Goal: Task Accomplishment & Management: Manage account settings

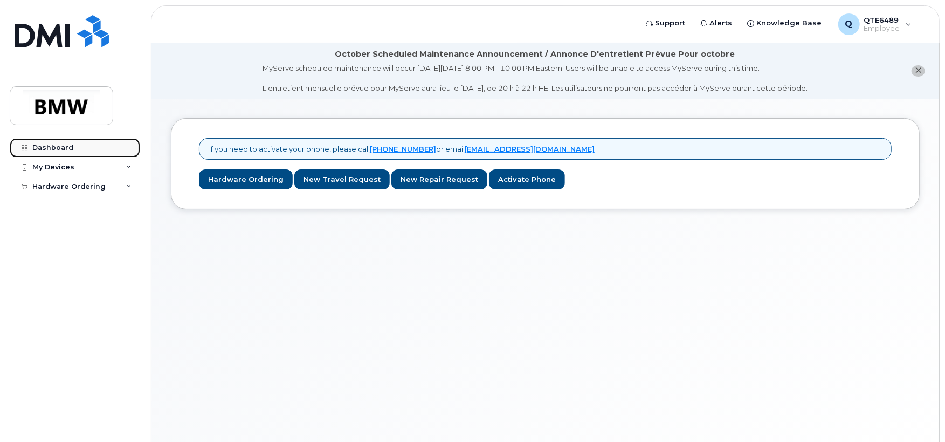
click at [40, 150] on div "Dashboard" at bounding box center [52, 147] width 41 height 9
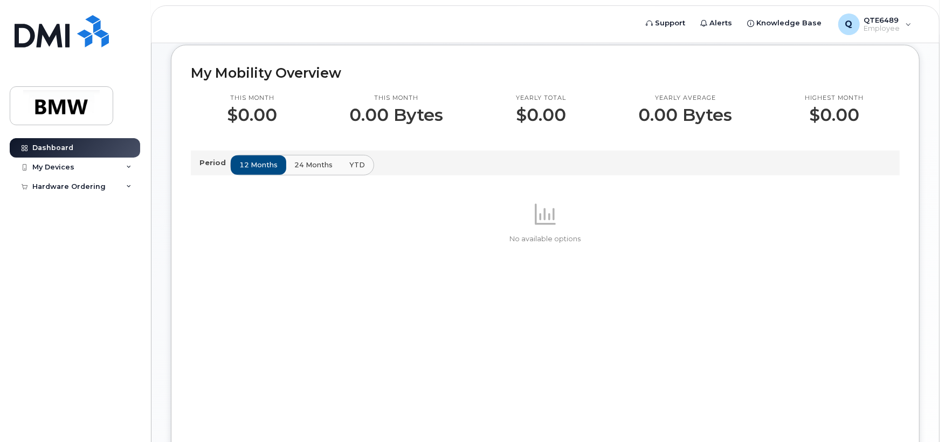
scroll to position [270, 0]
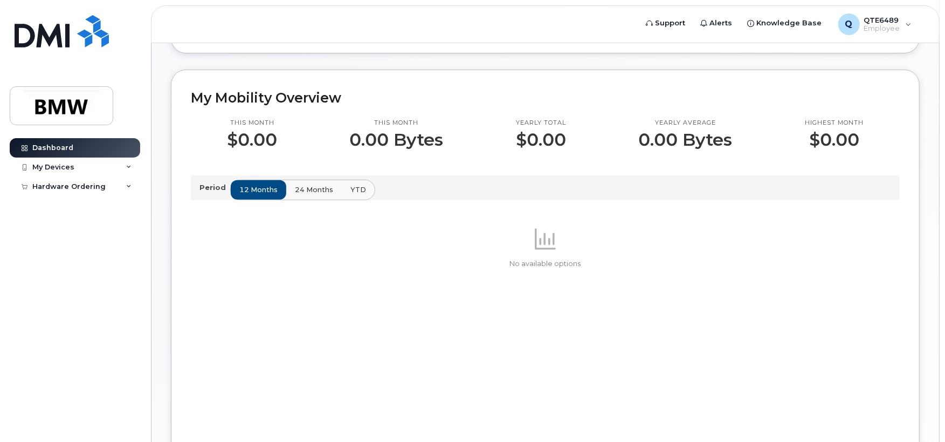
click at [309, 195] on span "24 months" at bounding box center [314, 189] width 38 height 10
click at [310, 200] on div "12 months 24 months YTD" at bounding box center [302, 190] width 144 height 20
click at [240, 195] on span "12 months" at bounding box center [259, 189] width 38 height 10
click at [70, 163] on div "My Devices" at bounding box center [53, 167] width 42 height 9
click at [65, 186] on div "Add Device" at bounding box center [58, 187] width 43 height 10
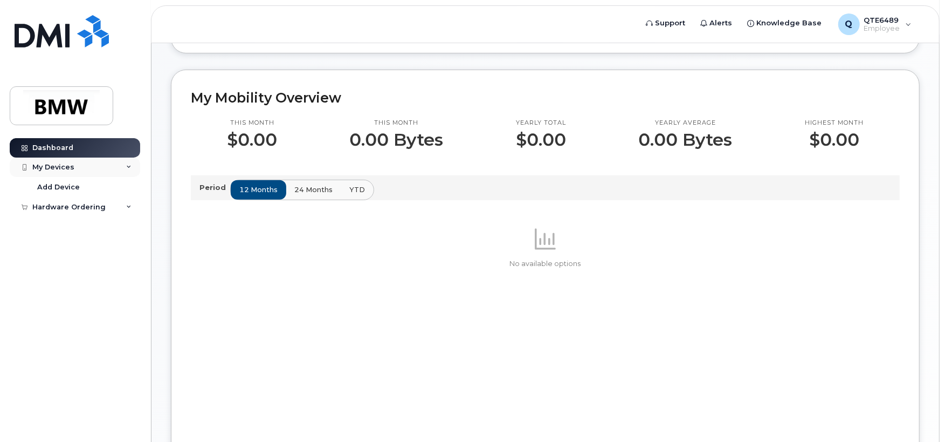
click at [42, 164] on div "My Devices" at bounding box center [53, 167] width 42 height 9
click at [124, 165] on div "My Devices" at bounding box center [75, 166] width 131 height 19
click at [889, 25] on span "Employee" at bounding box center [883, 28] width 36 height 9
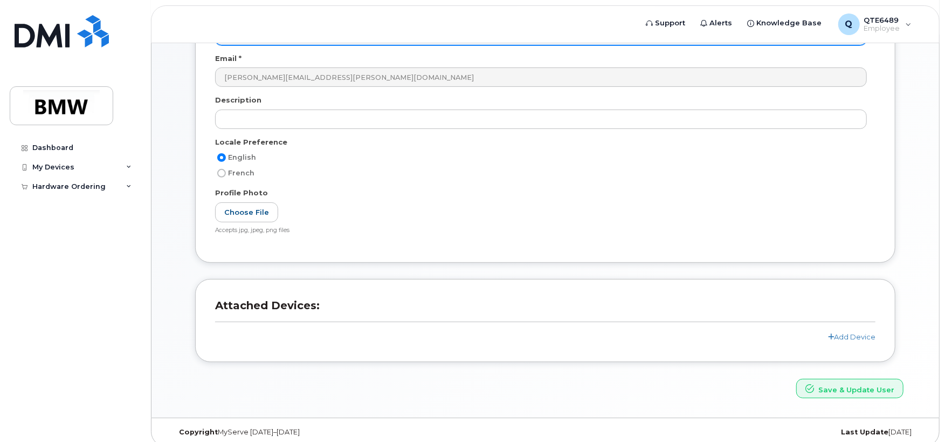
scroll to position [206, 0]
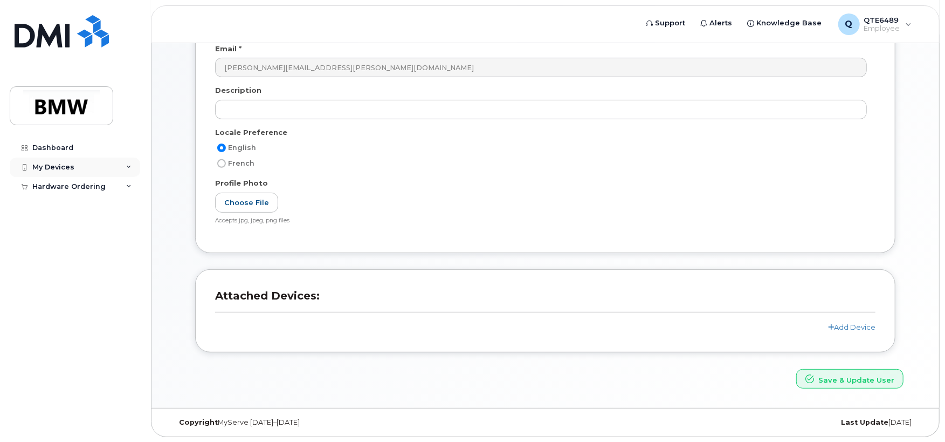
click at [68, 170] on div "My Devices" at bounding box center [53, 167] width 42 height 9
click at [129, 167] on icon at bounding box center [128, 166] width 5 height 5
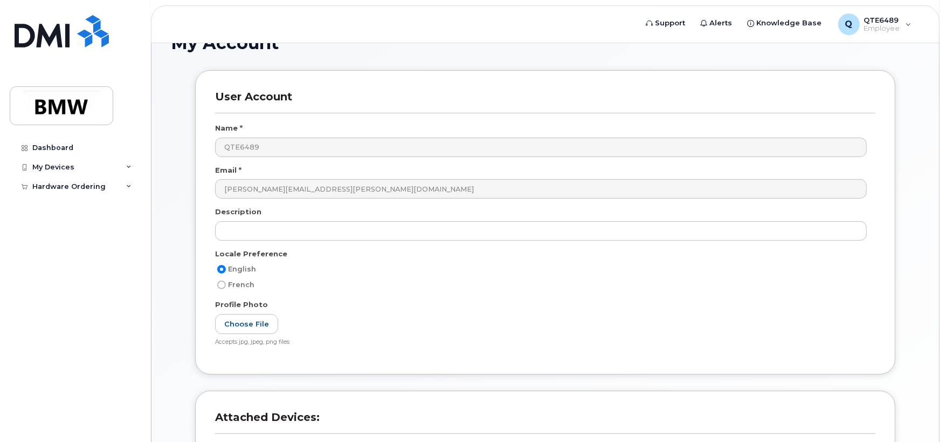
scroll to position [0, 0]
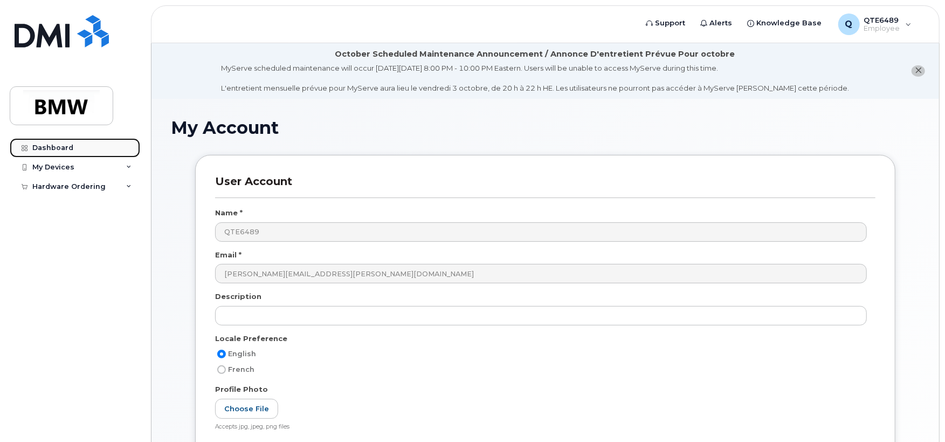
click at [72, 150] on link "Dashboard" at bounding box center [75, 147] width 131 height 19
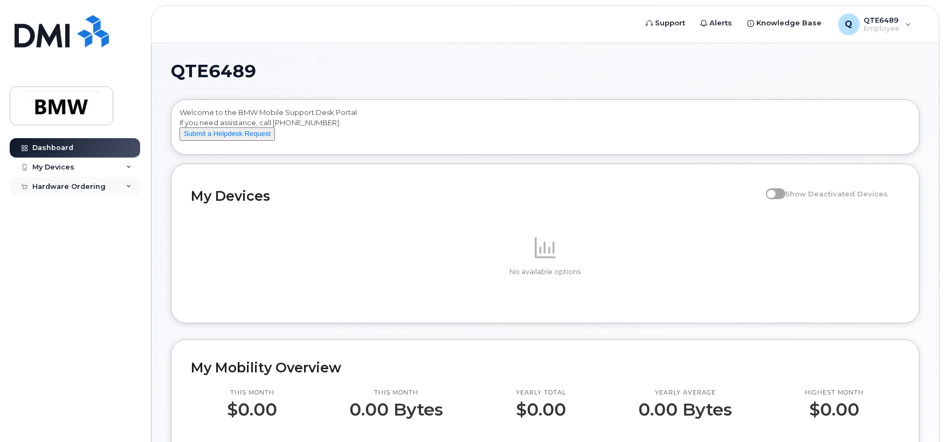
click at [51, 184] on div "Hardware Ordering" at bounding box center [68, 186] width 73 height 9
click at [786, 199] on span at bounding box center [775, 193] width 19 height 11
click at [289, 208] on div "My Devices Show Deactivated Devices" at bounding box center [545, 195] width 709 height 25
drag, startPoint x: 227, startPoint y: 209, endPoint x: 211, endPoint y: 208, distance: 15.7
click at [224, 204] on h2 "My Devices" at bounding box center [476, 196] width 570 height 16
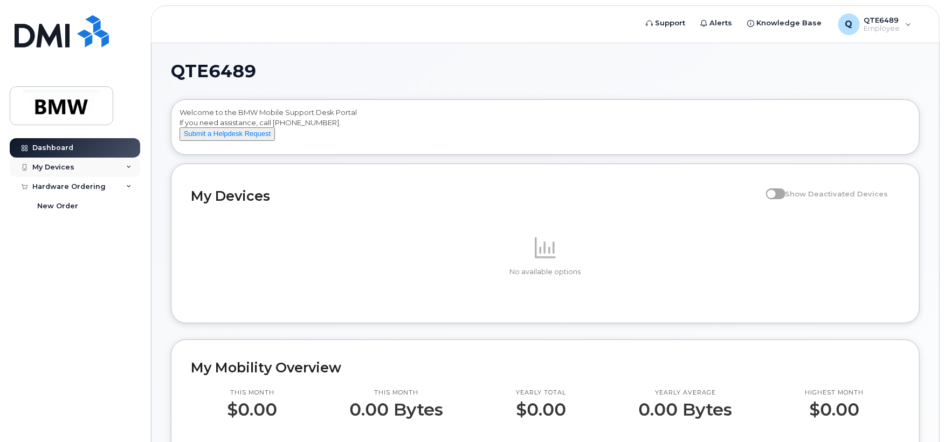
click at [91, 169] on div "My Devices" at bounding box center [75, 166] width 131 height 19
click at [68, 169] on div "My Devices" at bounding box center [53, 167] width 42 height 9
click at [59, 167] on div "My Devices" at bounding box center [53, 167] width 42 height 9
click at [61, 182] on link "Add Device" at bounding box center [85, 187] width 112 height 20
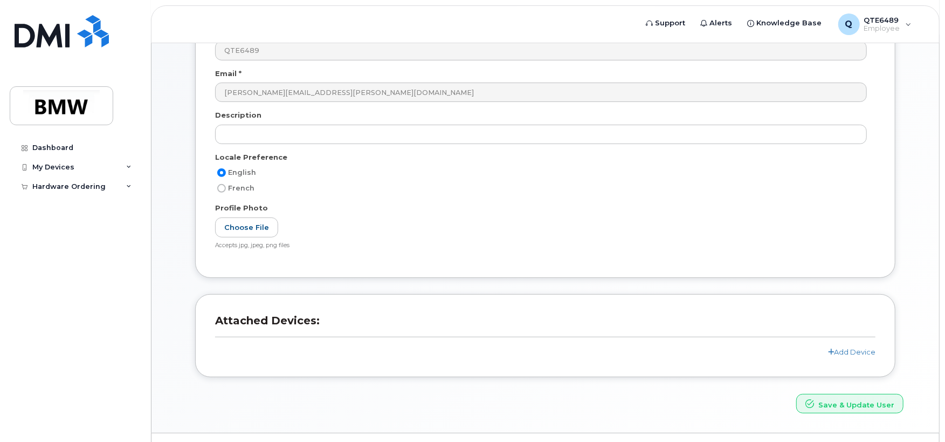
scroll to position [206, 0]
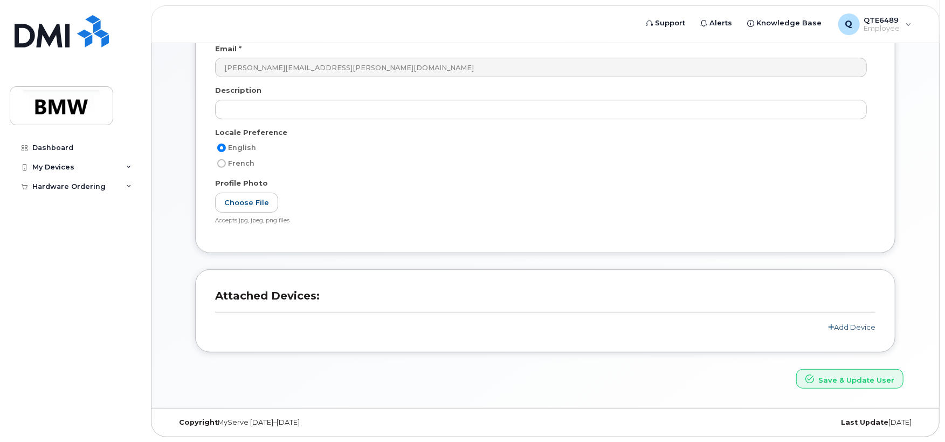
click at [840, 327] on link "Add Device" at bounding box center [851, 327] width 47 height 9
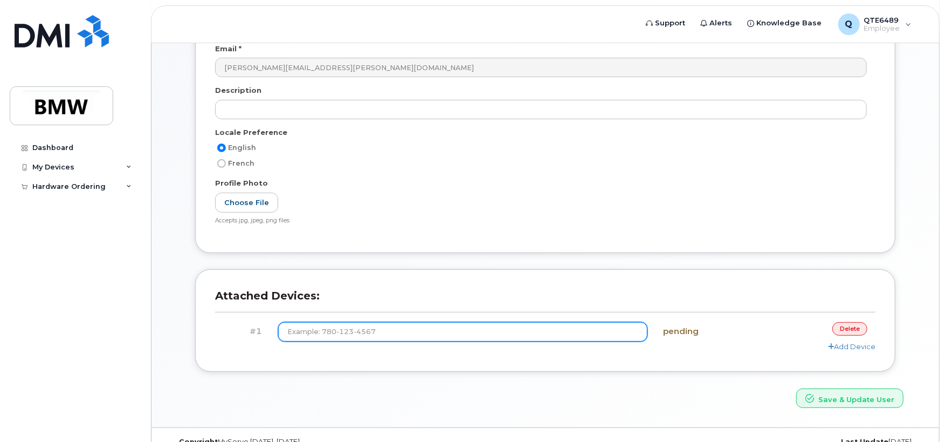
click at [418, 325] on input at bounding box center [462, 331] width 369 height 19
type input "(864) 652-6585"
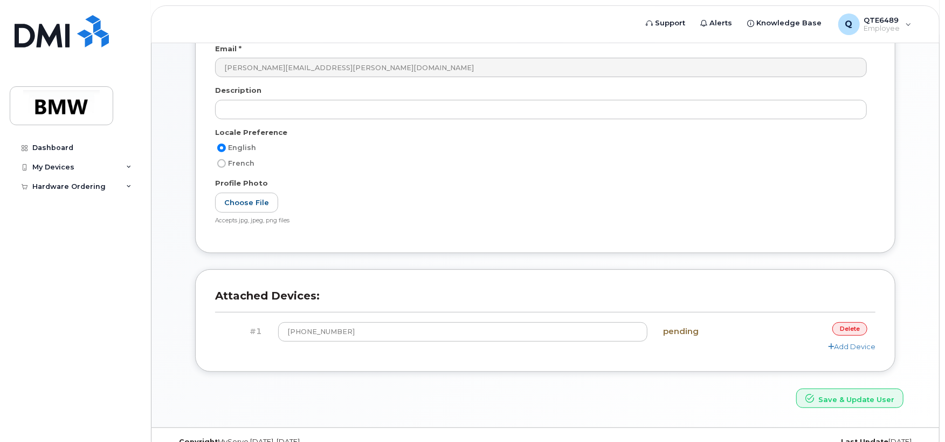
click at [744, 344] on div "Add Device" at bounding box center [545, 346] width 661 height 10
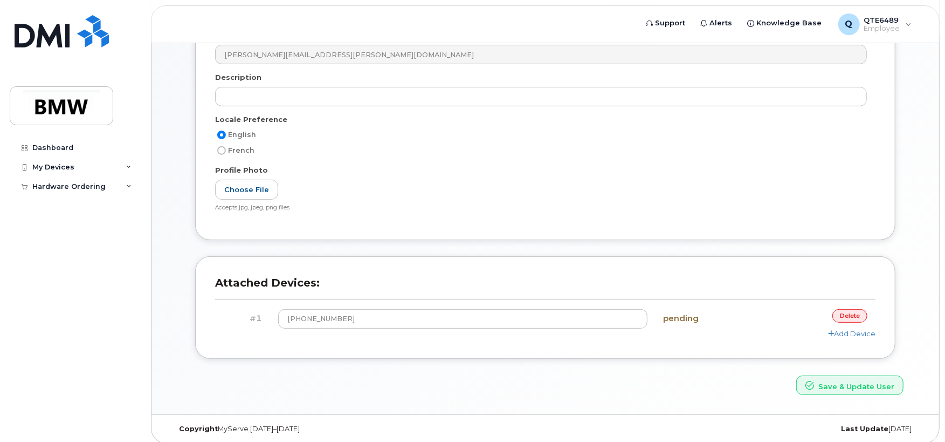
scroll to position [225, 0]
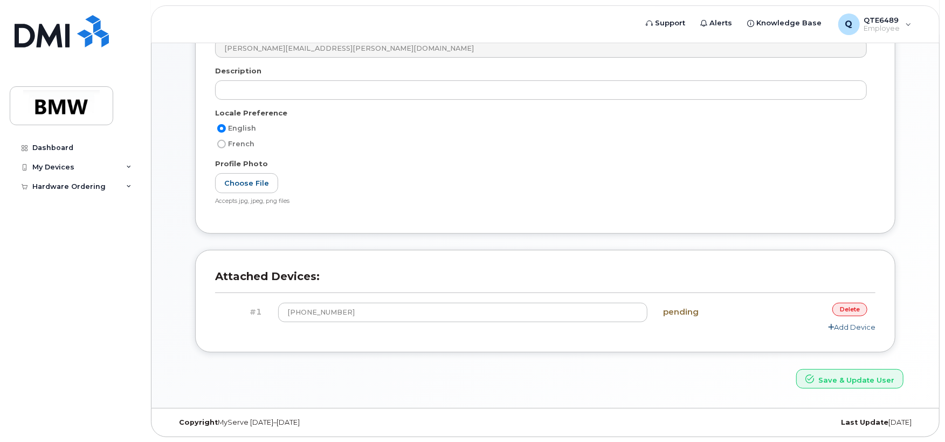
click at [842, 328] on link "Add Device" at bounding box center [851, 327] width 47 height 9
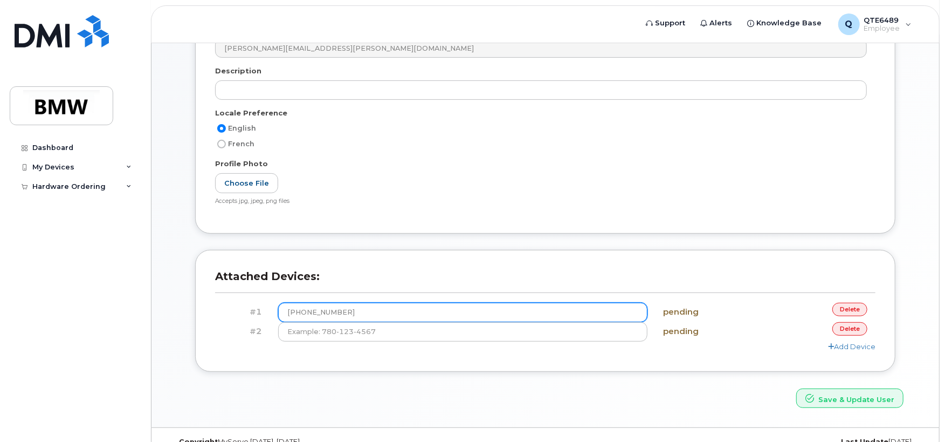
click at [476, 319] on input "(864) 652-6585" at bounding box center [462, 312] width 369 height 19
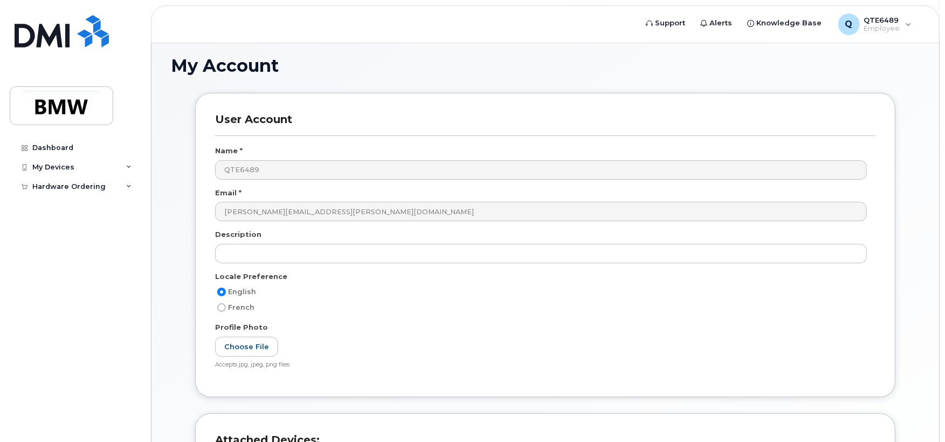
scroll to position [0, 0]
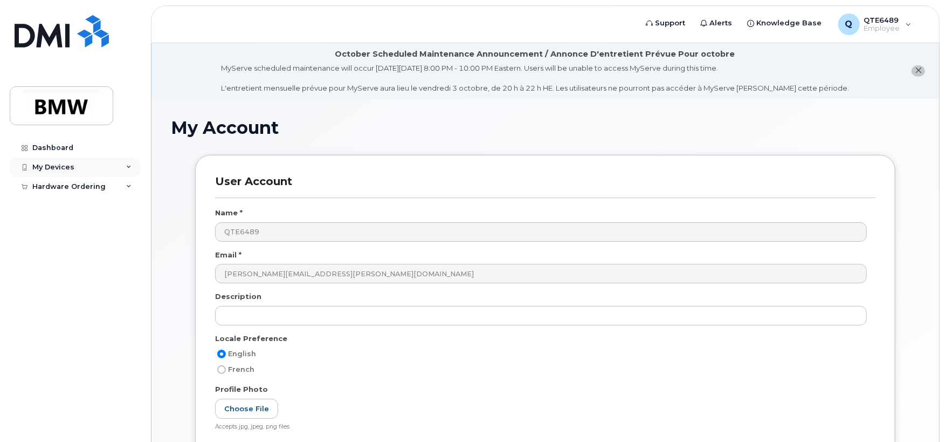
click at [56, 166] on div "My Devices" at bounding box center [53, 167] width 42 height 9
click at [54, 188] on div "Add Device" at bounding box center [58, 187] width 43 height 10
click at [45, 187] on div "Hardware Ordering" at bounding box center [68, 186] width 73 height 9
click at [53, 149] on div "Dashboard" at bounding box center [52, 147] width 41 height 9
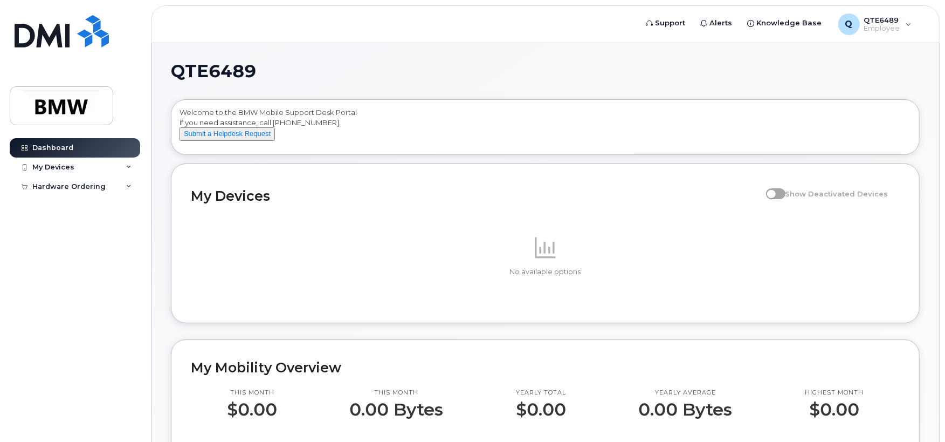
click at [557, 259] on span at bounding box center [546, 247] width 26 height 26
click at [54, 107] on img at bounding box center [61, 105] width 83 height 31
click at [882, 16] on span "QTE6489" at bounding box center [883, 20] width 36 height 9
click at [669, 71] on h1 "QTE6489" at bounding box center [543, 71] width 744 height 17
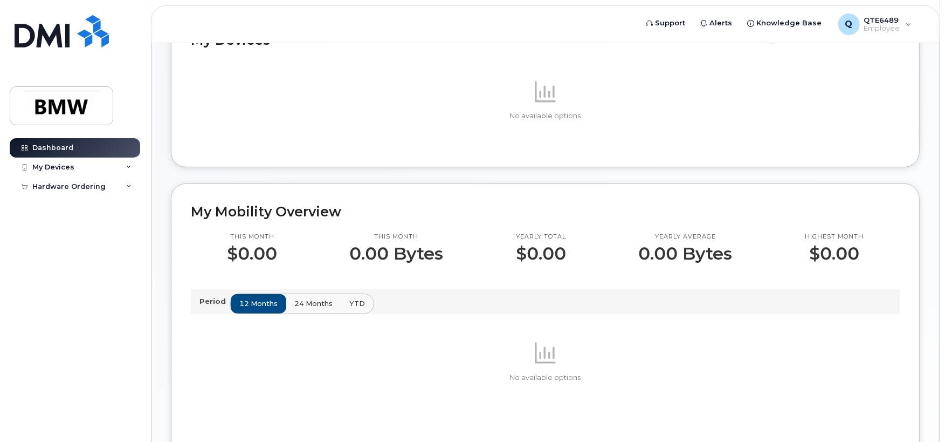
scroll to position [180, 0]
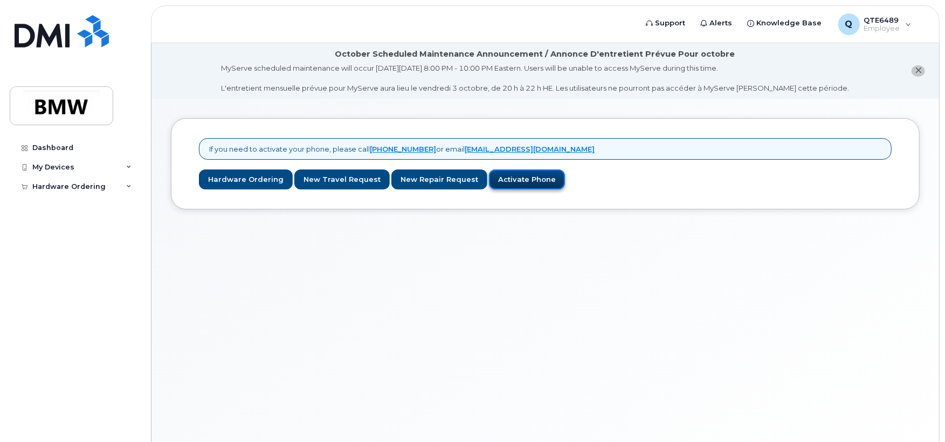
click at [527, 183] on link "Activate Phone" at bounding box center [527, 179] width 76 height 20
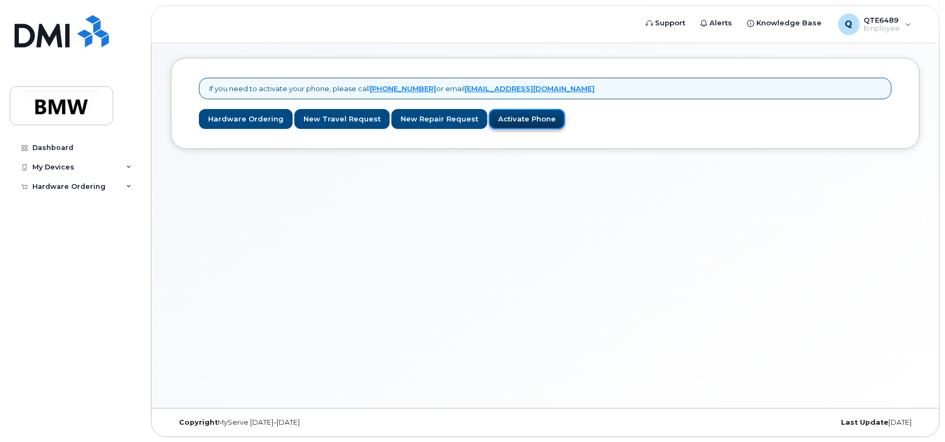
click at [503, 123] on link "Activate Phone" at bounding box center [527, 119] width 76 height 20
click at [533, 108] on div "If you need to activate your phone, please call 1-877-689-8289 or email noreply…" at bounding box center [545, 103] width 709 height 51
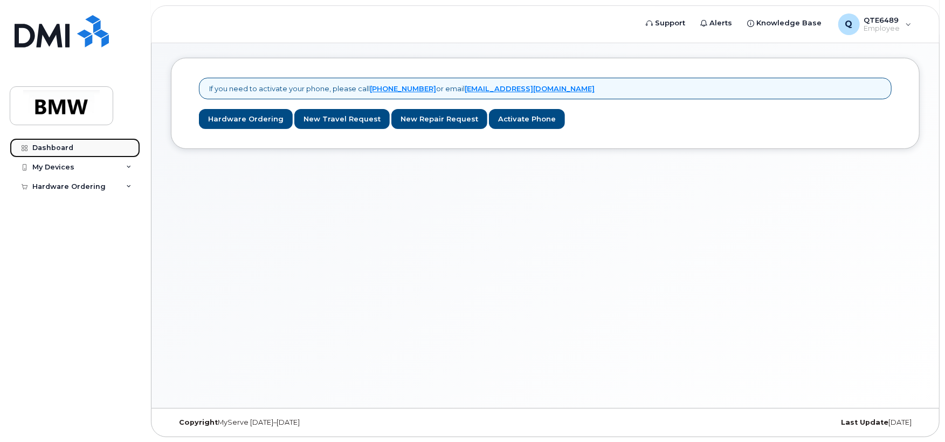
click at [64, 142] on link "Dashboard" at bounding box center [75, 147] width 131 height 19
drag, startPoint x: 64, startPoint y: 141, endPoint x: 68, endPoint y: 135, distance: 7.8
click at [64, 140] on link "Dashboard" at bounding box center [75, 147] width 131 height 19
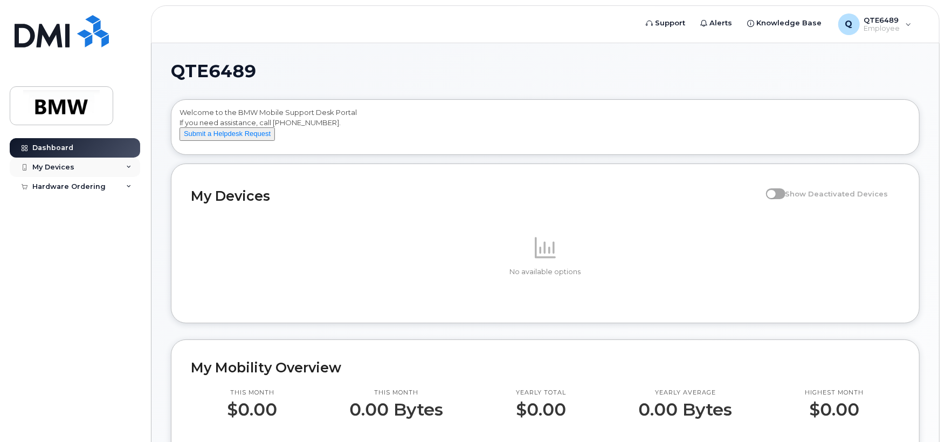
click at [56, 165] on div "My Devices" at bounding box center [53, 167] width 42 height 9
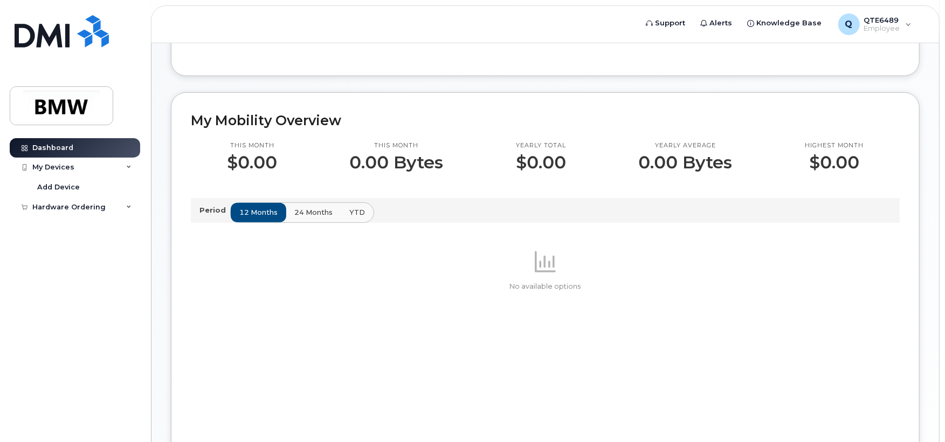
scroll to position [270, 0]
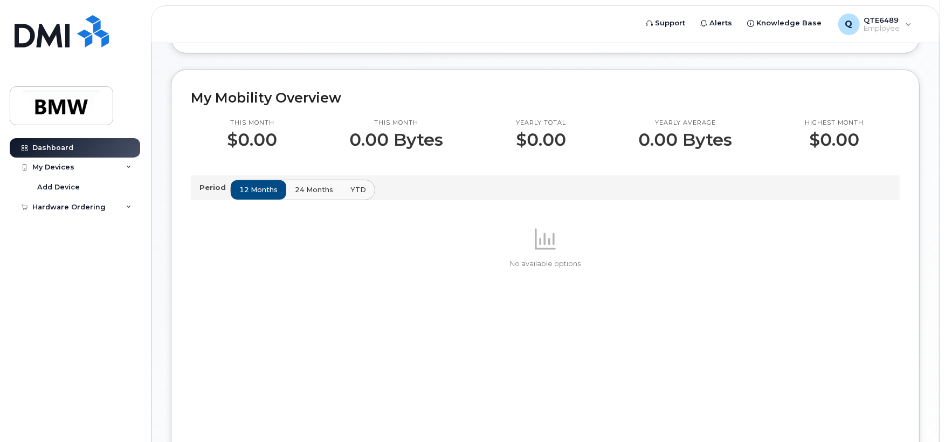
click at [312, 195] on span "24 months" at bounding box center [314, 189] width 38 height 10
click at [357, 195] on span "YTD" at bounding box center [358, 189] width 16 height 10
click at [204, 193] on p "Period" at bounding box center [215, 187] width 31 height 10
click at [68, 169] on div "My Devices" at bounding box center [53, 167] width 42 height 9
click at [68, 167] on div "My Devices" at bounding box center [53, 167] width 42 height 9
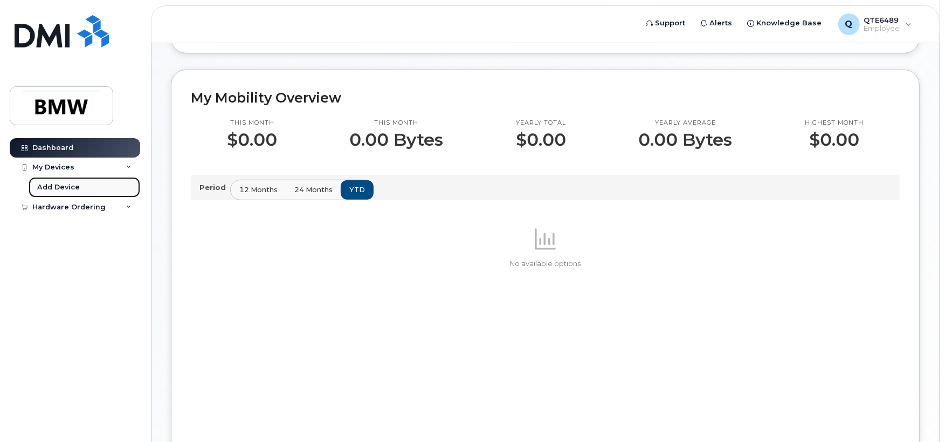
click at [62, 190] on div "Add Device" at bounding box center [58, 187] width 43 height 10
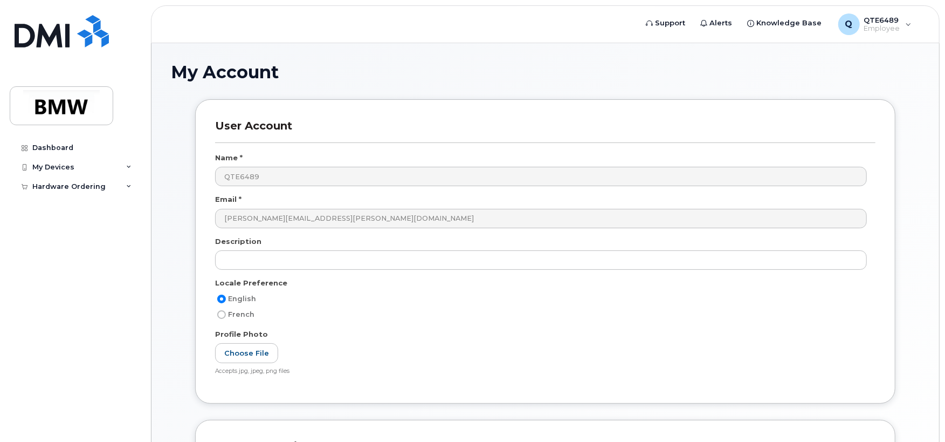
click at [58, 204] on div "Dashboard My Devices Add Device Hardware Ordering New Order" at bounding box center [76, 281] width 133 height 287
click at [61, 185] on div "Hardware Ordering" at bounding box center [68, 186] width 73 height 9
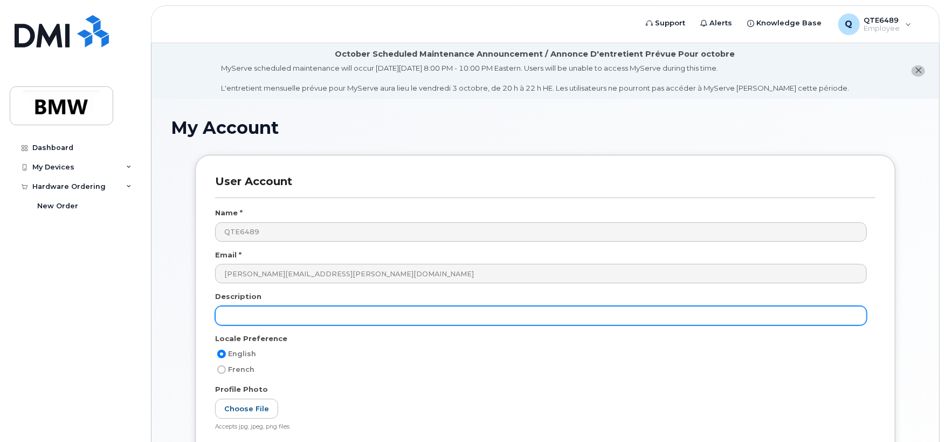
click at [267, 311] on input "text" at bounding box center [541, 315] width 652 height 19
type input "iphone"
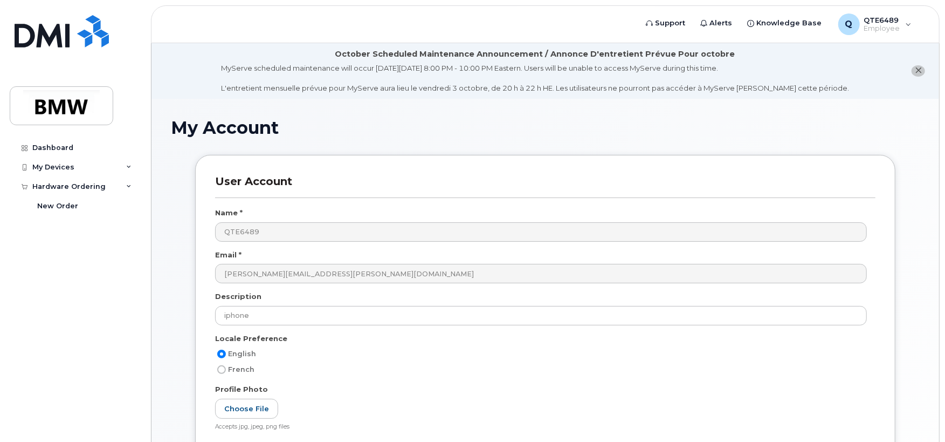
click at [476, 360] on div "English" at bounding box center [541, 353] width 652 height 13
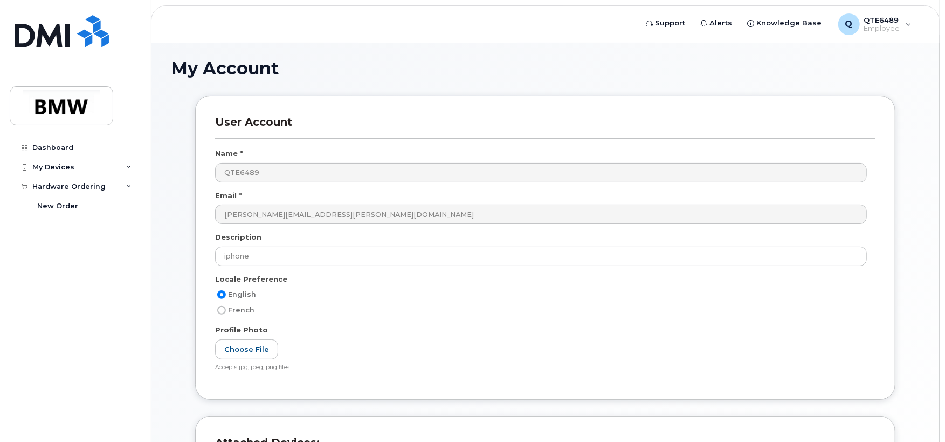
scroll to position [180, 0]
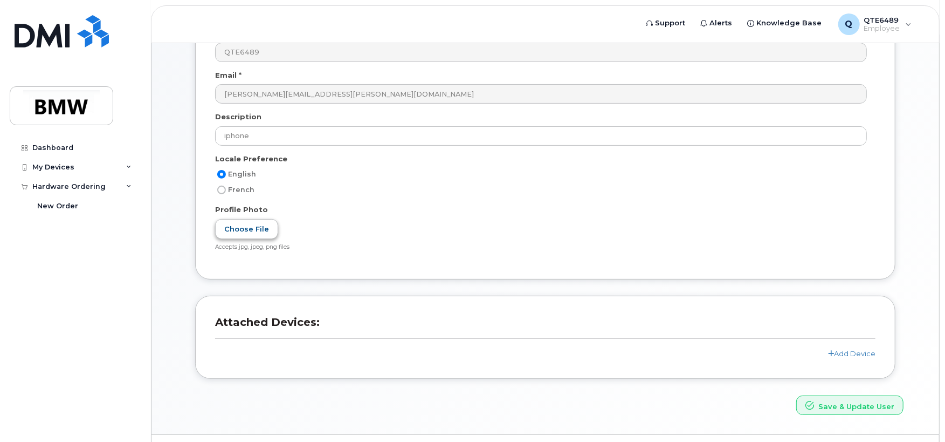
click at [229, 236] on label "Choose File" at bounding box center [246, 229] width 63 height 20
click at [0, 0] on input "Choose File" at bounding box center [0, 0] width 0 height 0
click at [78, 169] on div "My Devices" at bounding box center [75, 166] width 131 height 19
click at [126, 167] on icon at bounding box center [128, 166] width 5 height 5
click at [126, 164] on icon at bounding box center [128, 166] width 5 height 5
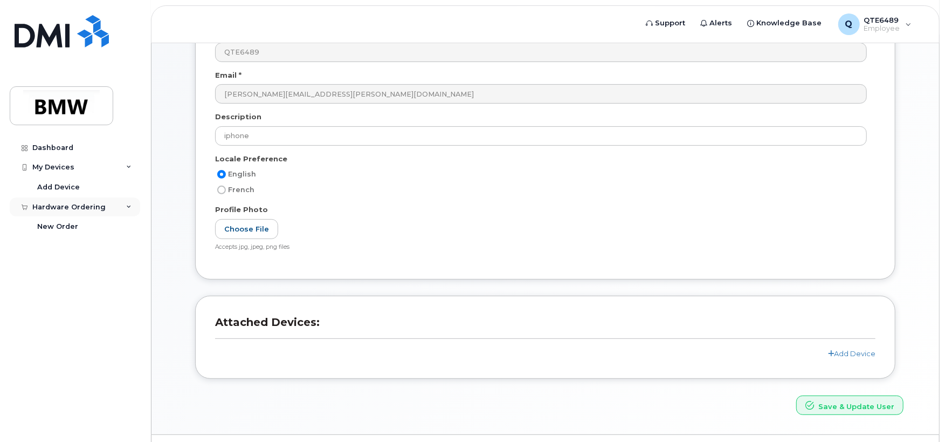
click at [86, 205] on div "Hardware Ordering" at bounding box center [68, 207] width 73 height 9
click at [61, 228] on div "New Order" at bounding box center [57, 227] width 41 height 10
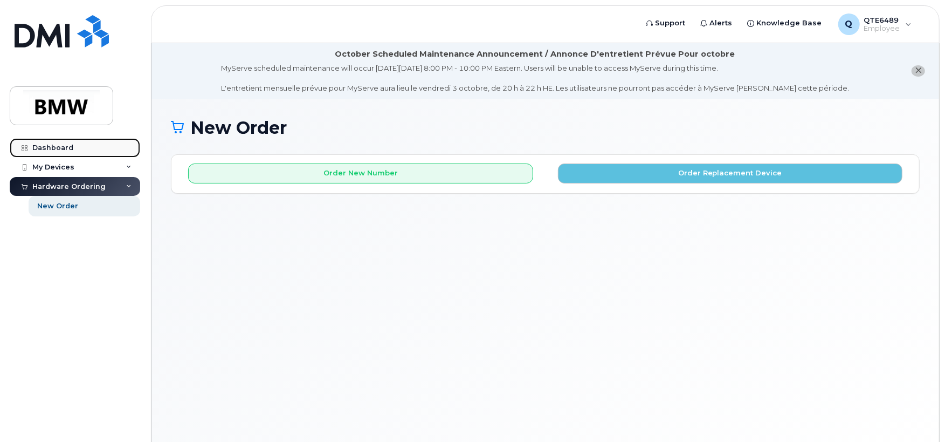
click at [72, 146] on link "Dashboard" at bounding box center [75, 147] width 131 height 19
click at [58, 146] on div "Dashboard" at bounding box center [52, 147] width 41 height 9
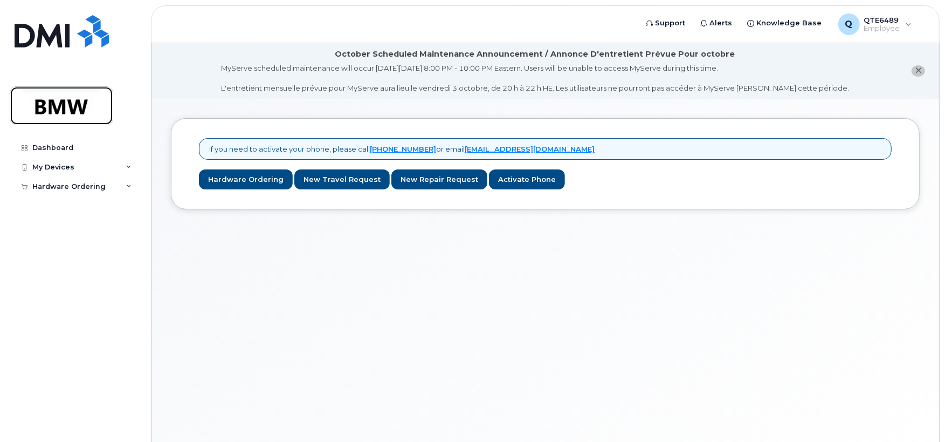
click at [51, 107] on img at bounding box center [61, 105] width 83 height 31
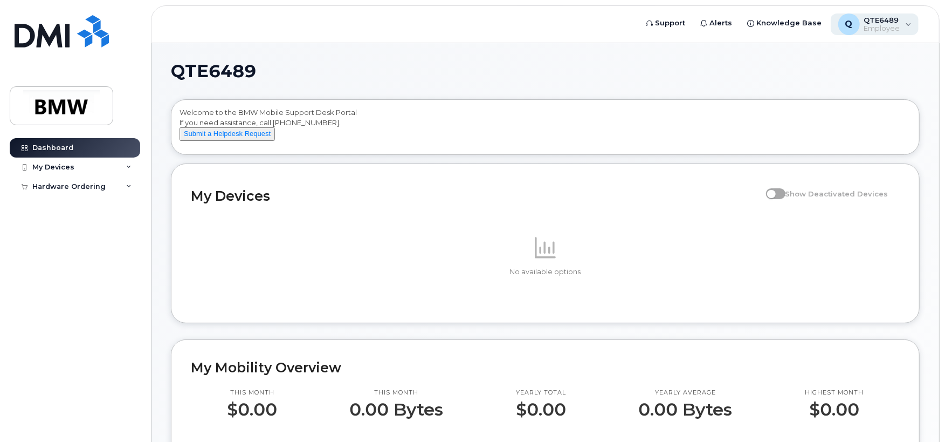
click at [870, 29] on span "Employee" at bounding box center [883, 28] width 36 height 9
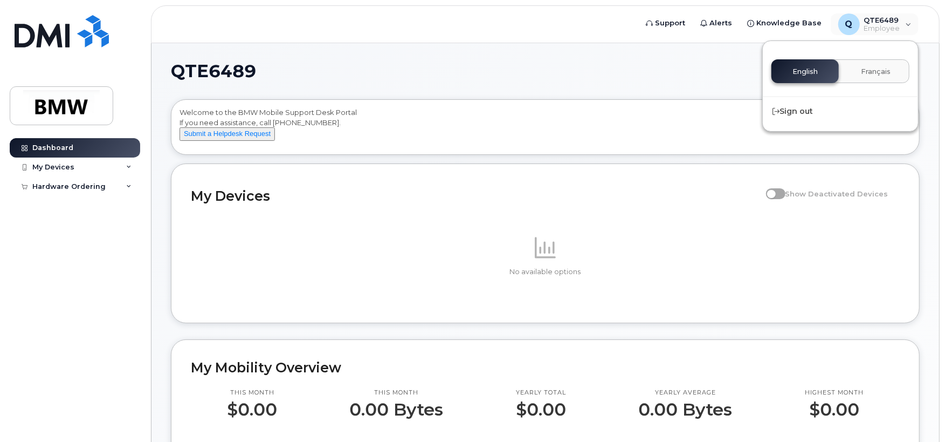
click at [64, 148] on div "Dashboard" at bounding box center [52, 147] width 41 height 9
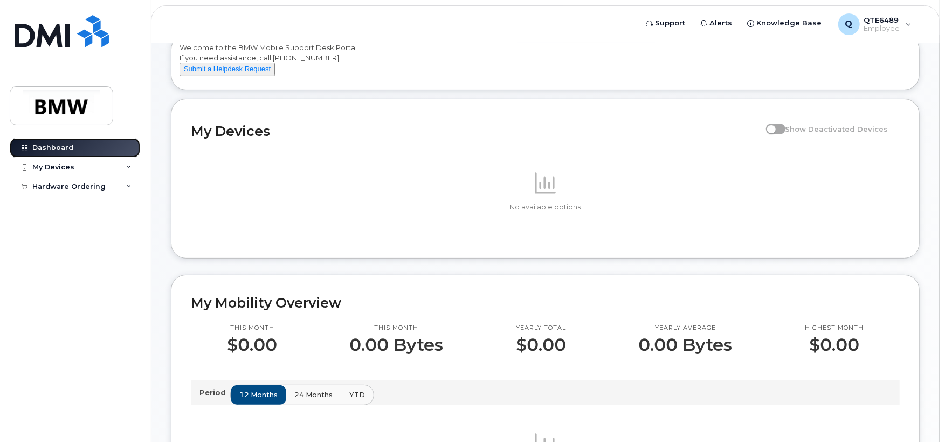
scroll to position [90, 0]
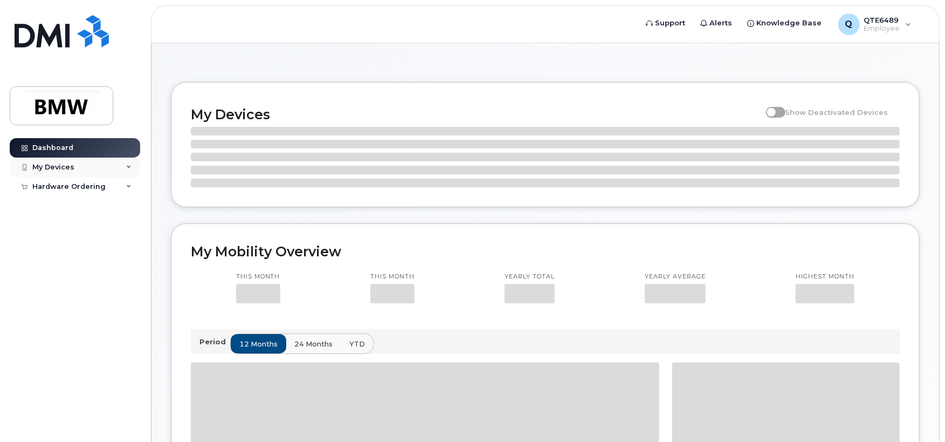
click at [40, 169] on div "My Devices" at bounding box center [53, 167] width 42 height 9
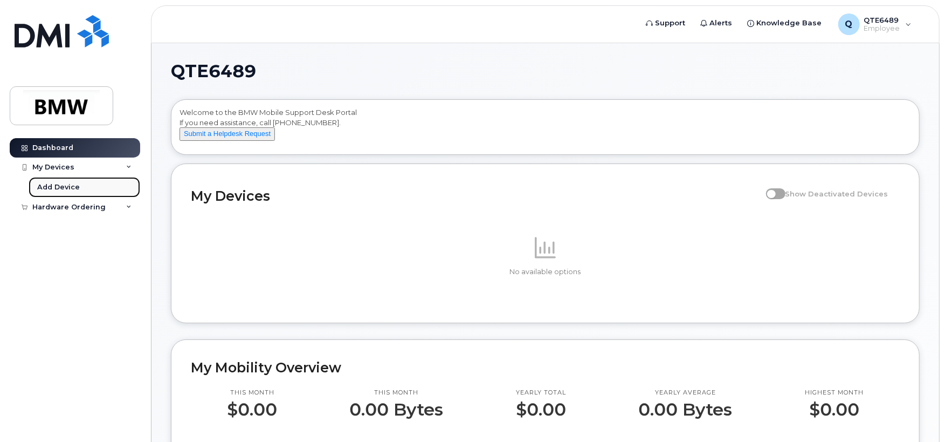
click at [61, 186] on div "Add Device" at bounding box center [58, 187] width 43 height 10
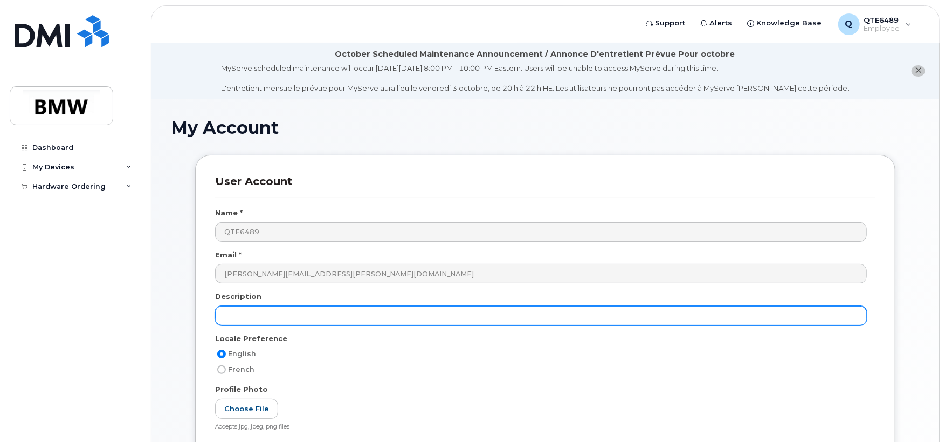
click at [275, 319] on input "text" at bounding box center [541, 315] width 652 height 19
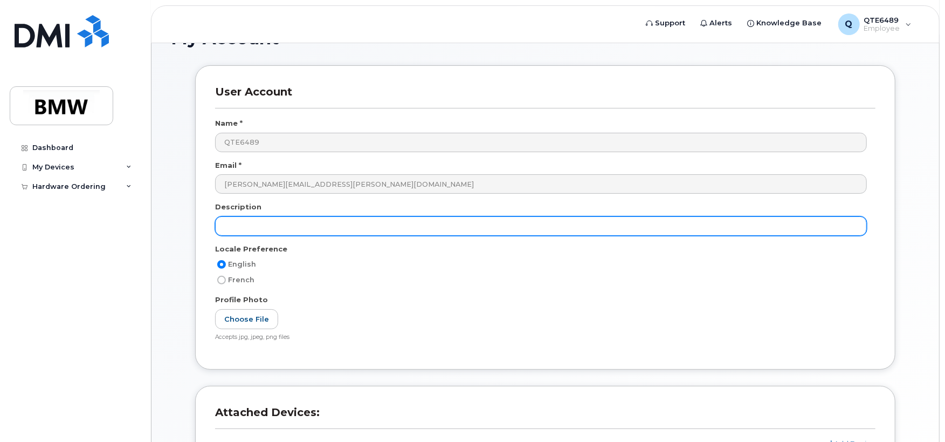
scroll to position [26, 0]
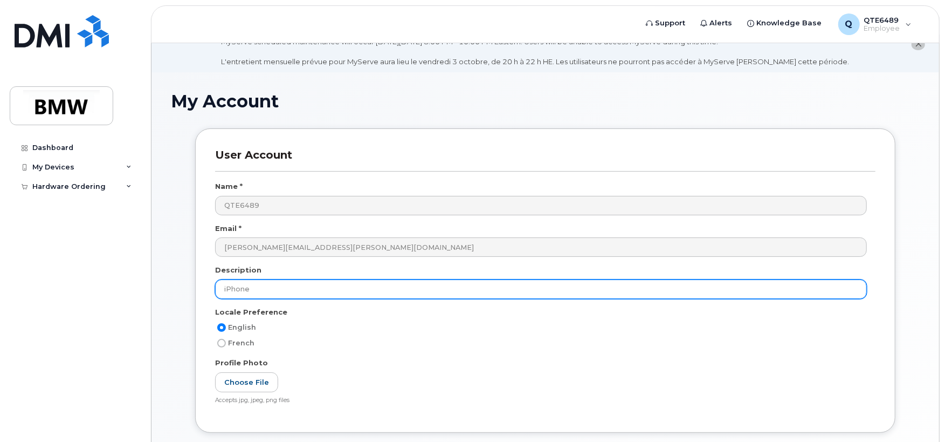
type input "iPhone"
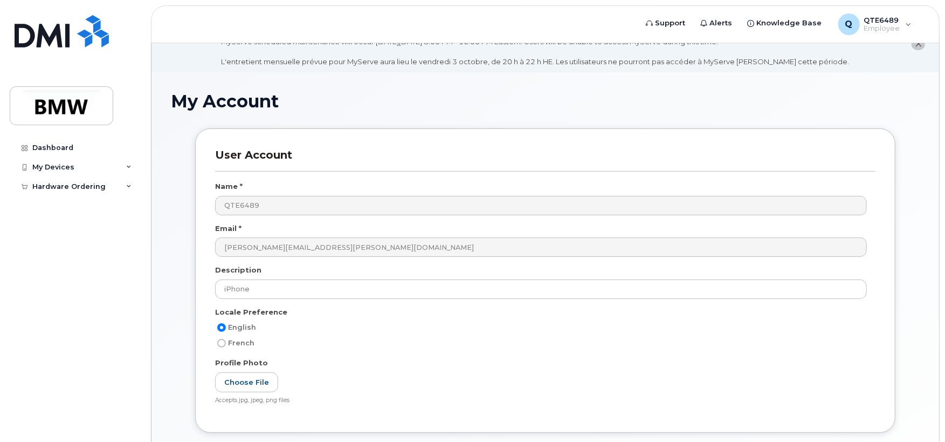
click at [452, 364] on div "Profile Photo" at bounding box center [545, 365] width 661 height 15
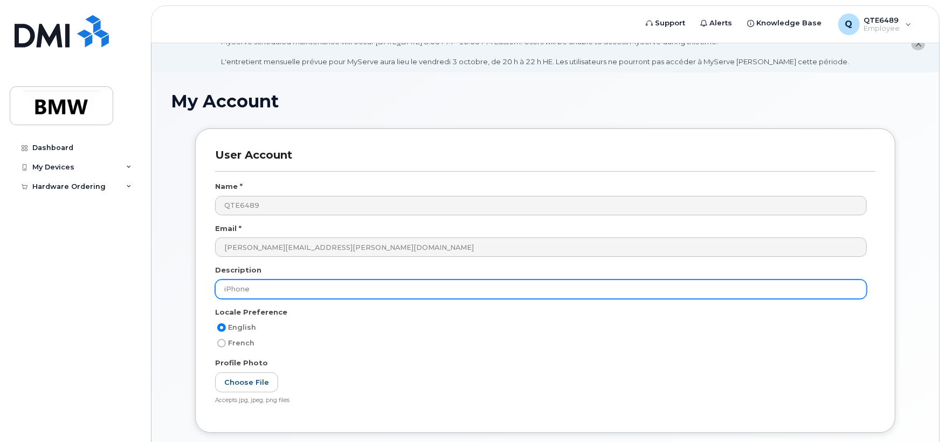
click at [271, 284] on input "iPhone" at bounding box center [541, 288] width 652 height 19
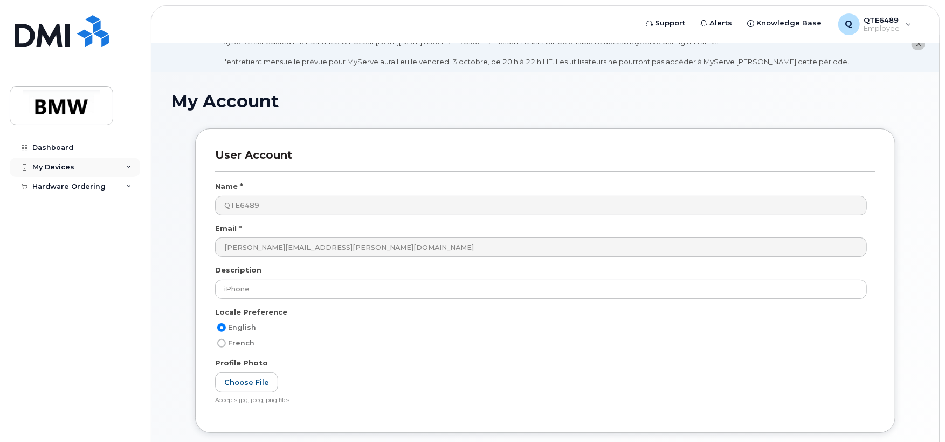
click at [57, 168] on div "My Devices" at bounding box center [53, 167] width 42 height 9
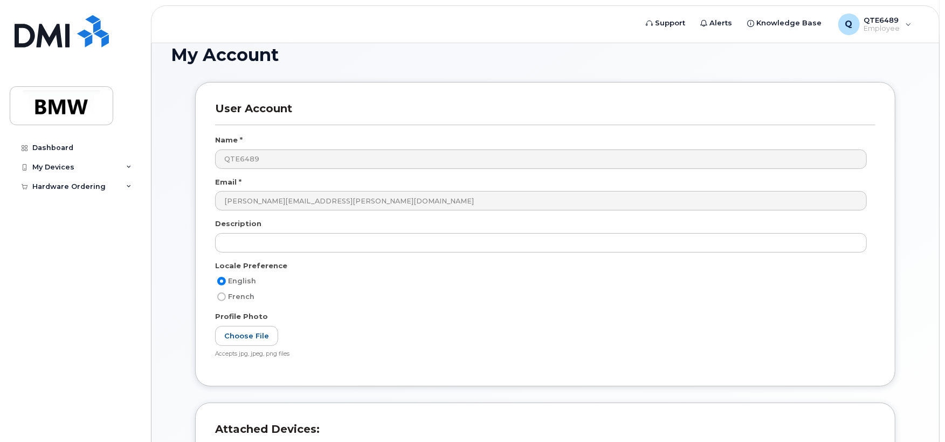
scroll to position [180, 0]
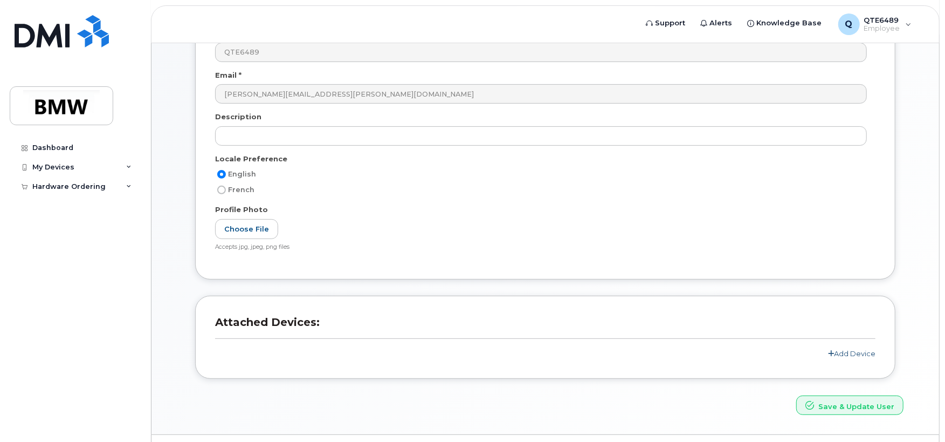
click at [841, 353] on link "Add Device" at bounding box center [851, 353] width 47 height 9
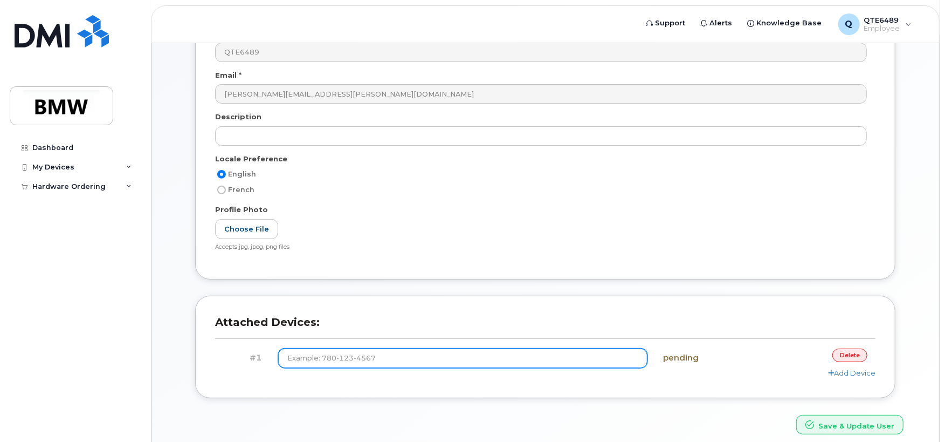
click at [375, 360] on input at bounding box center [462, 357] width 369 height 19
type input "(864) 652-6585"
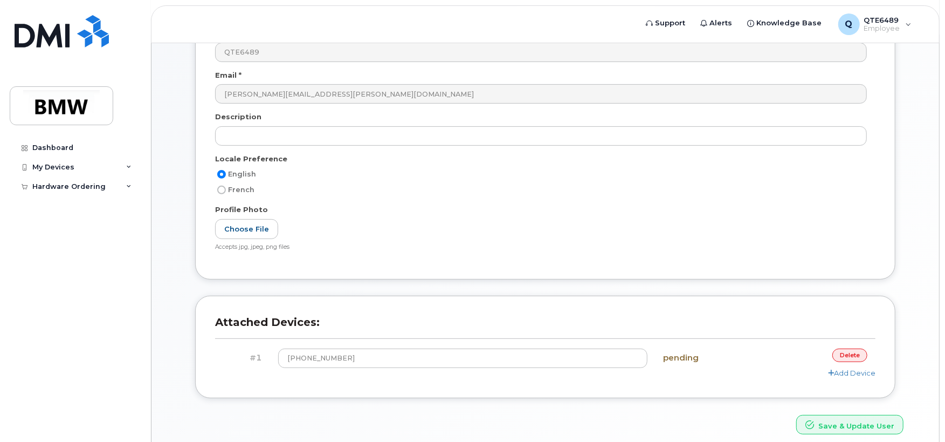
click at [704, 365] on div "pending" at bounding box center [711, 357] width 110 height 19
click at [712, 371] on div "Add Device" at bounding box center [545, 373] width 661 height 10
click at [840, 428] on button "Save & Update User" at bounding box center [850, 425] width 107 height 20
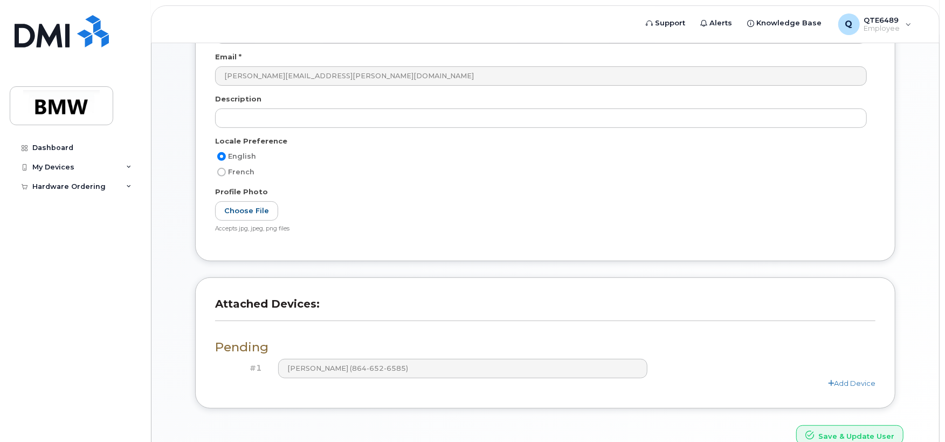
scroll to position [300, 0]
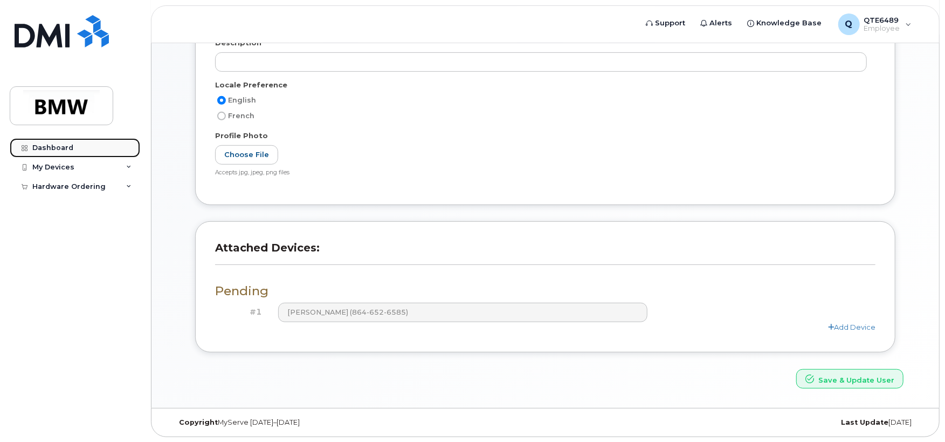
click at [79, 142] on link "Dashboard" at bounding box center [75, 147] width 131 height 19
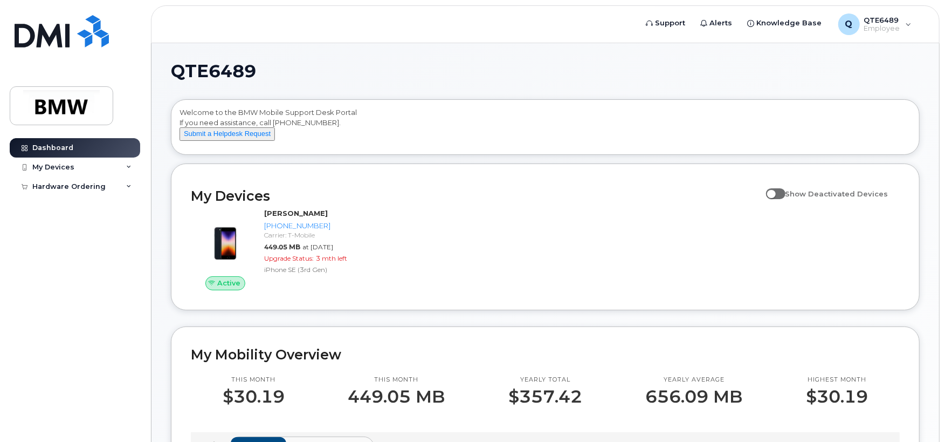
click at [438, 230] on div "Active Doug Baragar 864-652-6585 Carrier: T-Mobile 449.05 MB at Sep 01, 2025 Up…" at bounding box center [545, 249] width 722 height 95
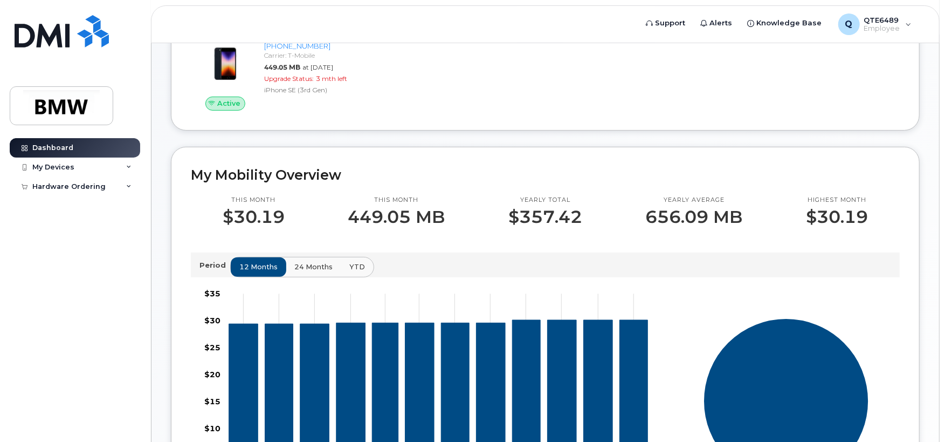
scroll to position [90, 0]
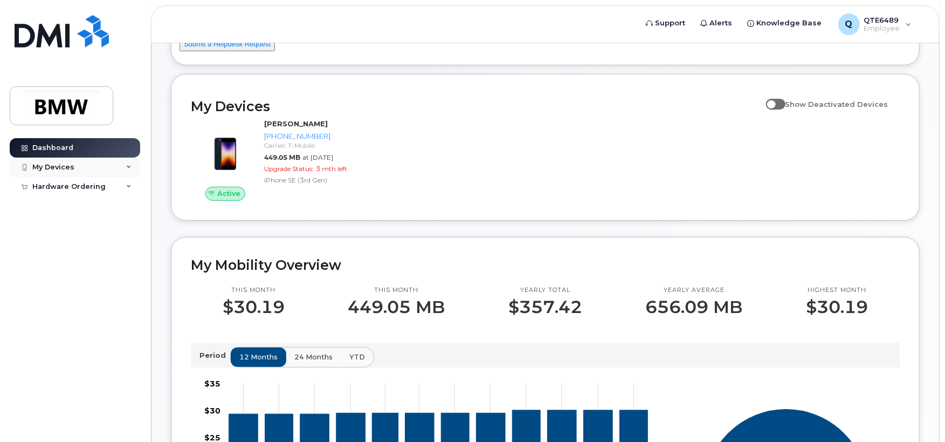
click at [69, 163] on div "My Devices" at bounding box center [53, 167] width 42 height 9
click at [86, 211] on div "Hardware Ordering" at bounding box center [75, 206] width 131 height 19
click at [49, 231] on div "New Order" at bounding box center [57, 227] width 41 height 10
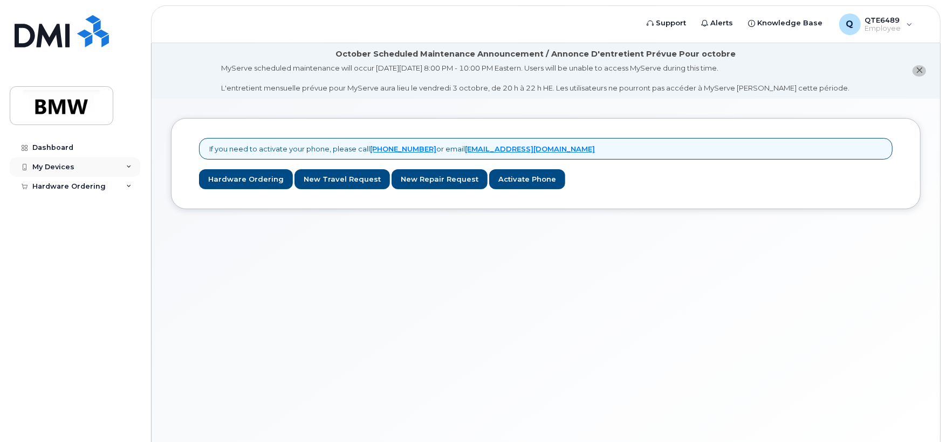
click at [58, 161] on div "My Devices" at bounding box center [75, 166] width 131 height 19
click at [63, 168] on div "My Devices" at bounding box center [53, 167] width 42 height 9
click at [56, 142] on link "Dashboard" at bounding box center [75, 147] width 131 height 19
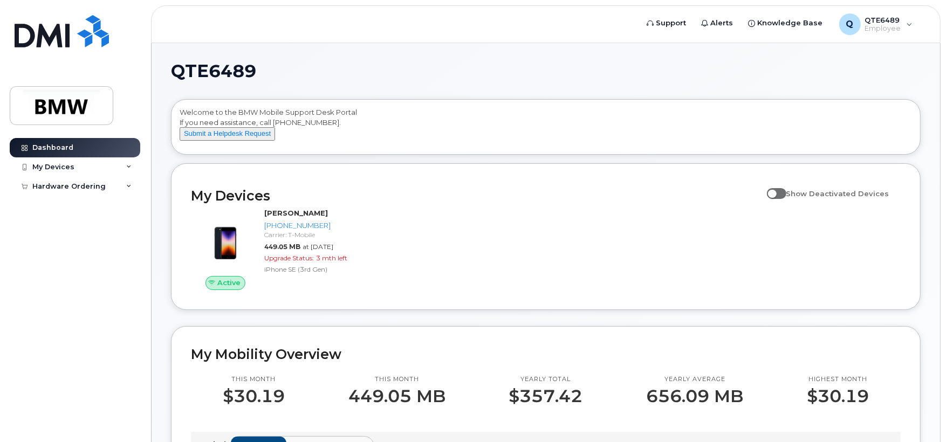
click at [786, 199] on span at bounding box center [776, 193] width 19 height 11
click at [776, 192] on input "Show Deactivated Devices" at bounding box center [771, 187] width 9 height 9
click at [785, 199] on span at bounding box center [776, 193] width 19 height 11
click at [776, 192] on input "Show Deactivated Devices" at bounding box center [771, 187] width 9 height 9
checkbox input "false"
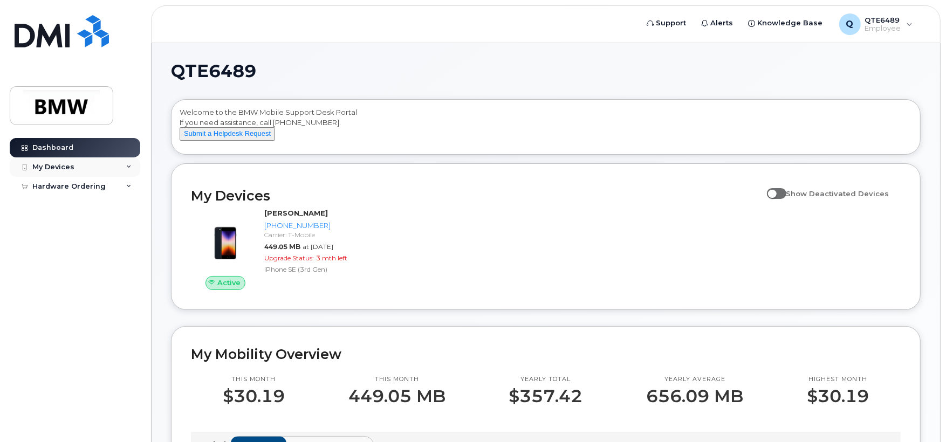
click at [97, 167] on div "My Devices" at bounding box center [75, 166] width 131 height 19
click at [133, 167] on div "My Devices" at bounding box center [75, 166] width 131 height 19
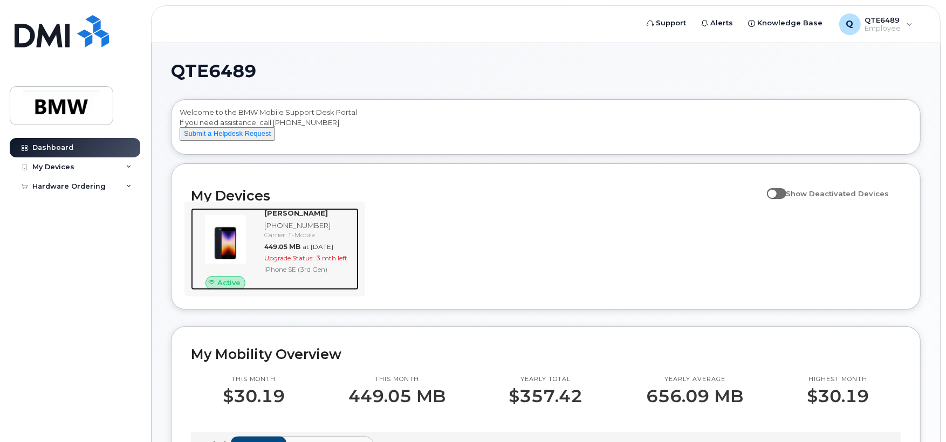
click at [239, 262] on img at bounding box center [226, 240] width 52 height 52
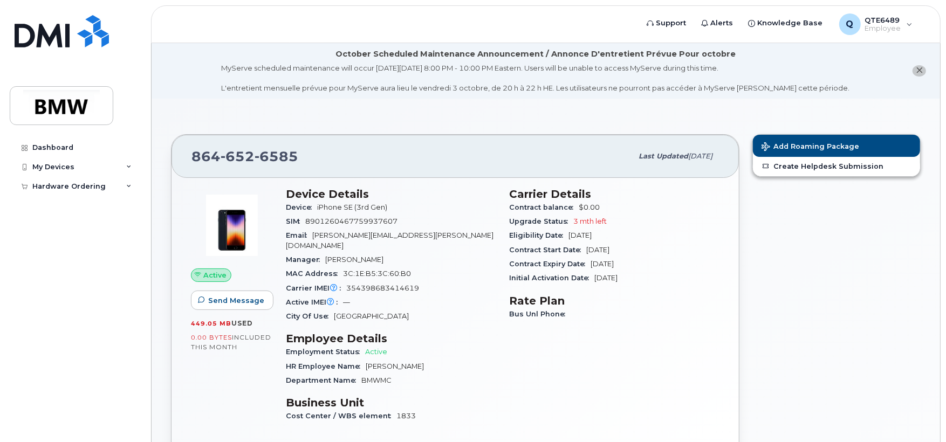
scroll to position [90, 0]
